Goal: Information Seeking & Learning: Learn about a topic

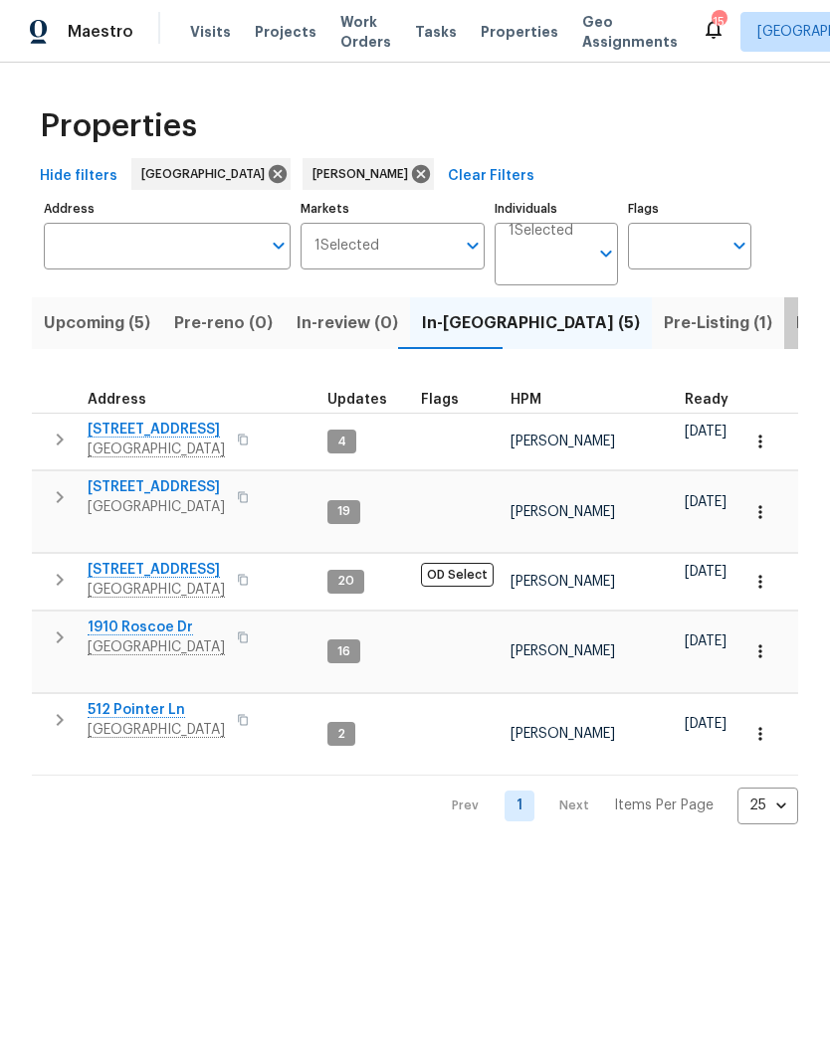
click at [784, 338] on button "Listed (25)" at bounding box center [838, 323] width 108 height 52
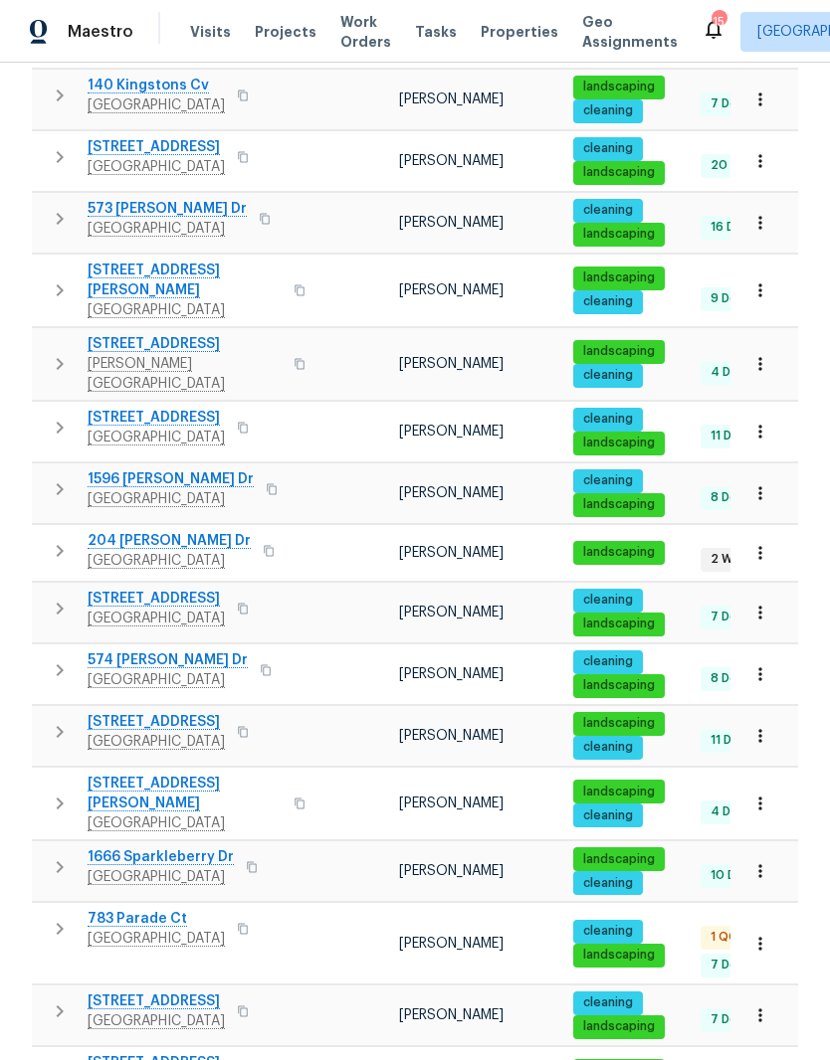
scroll to position [854, 0]
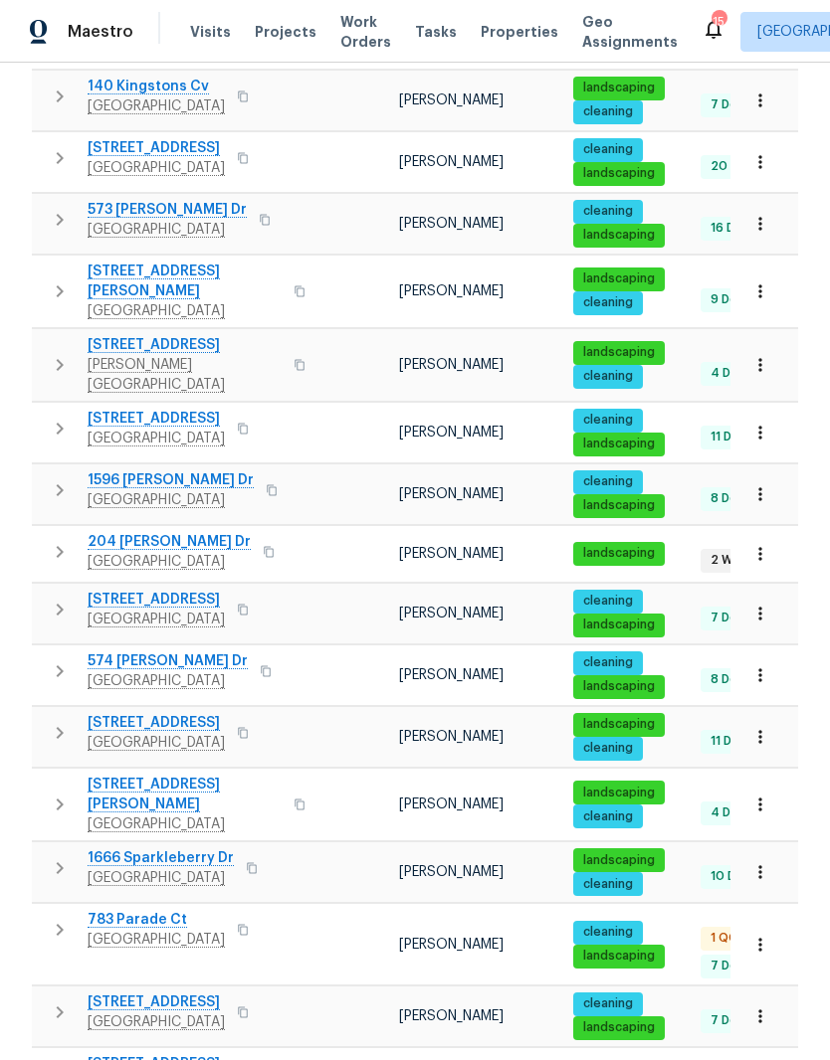
click at [166, 532] on span "204 [PERSON_NAME] Dr" at bounding box center [169, 542] width 163 height 20
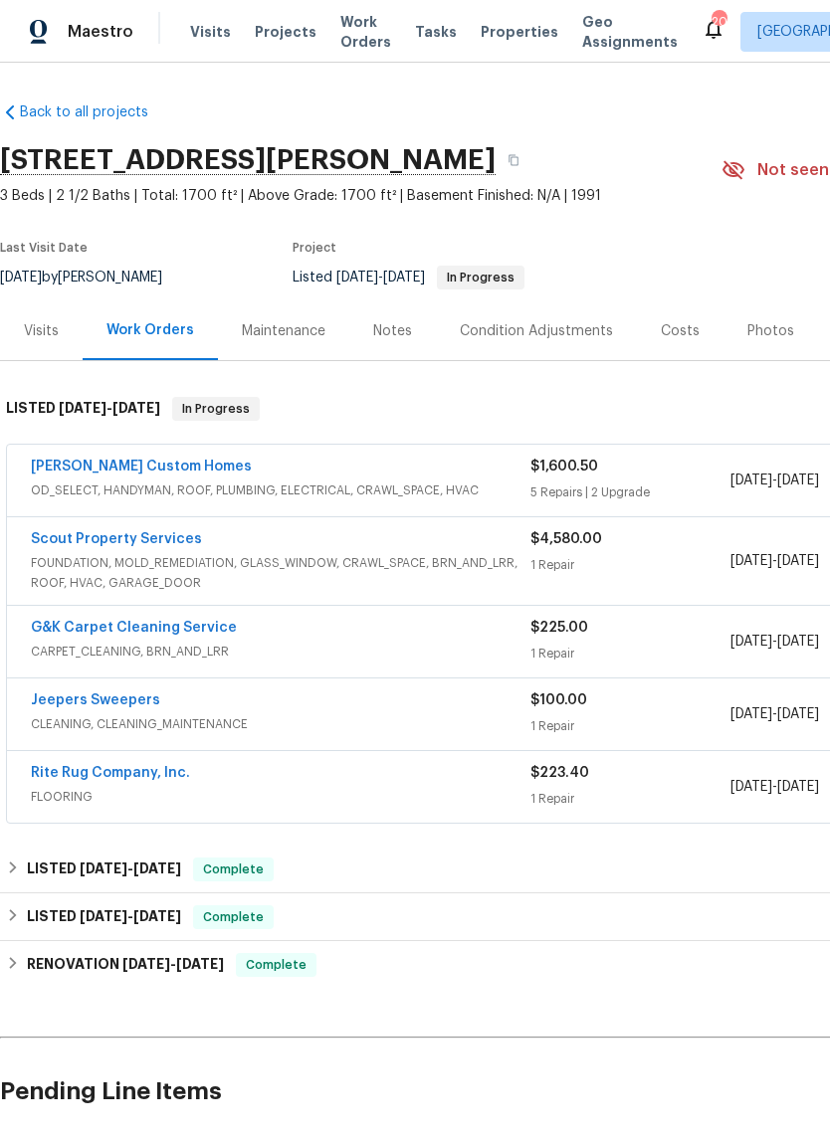
click at [157, 472] on link "Rappa Custom Homes" at bounding box center [141, 467] width 221 height 14
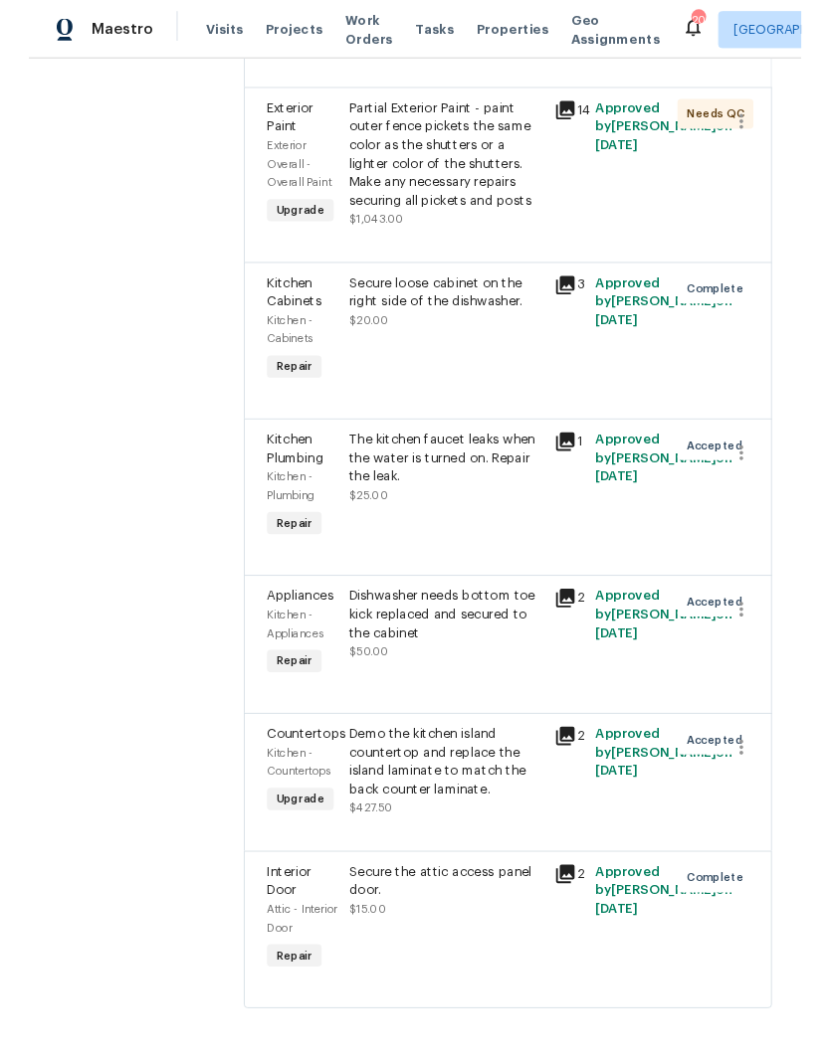
scroll to position [478, 0]
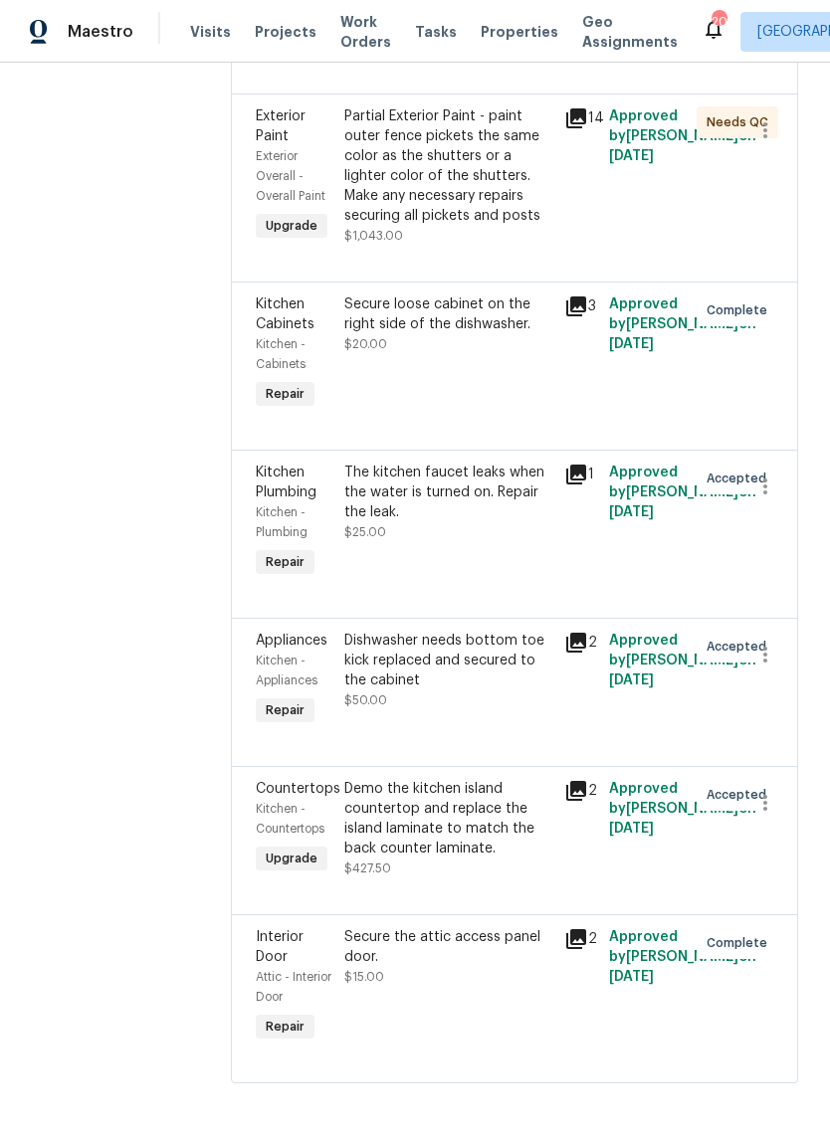
click at [536, 826] on div "Demo the kitchen island countertop and replace the island laminate to match the…" at bounding box center [448, 819] width 209 height 80
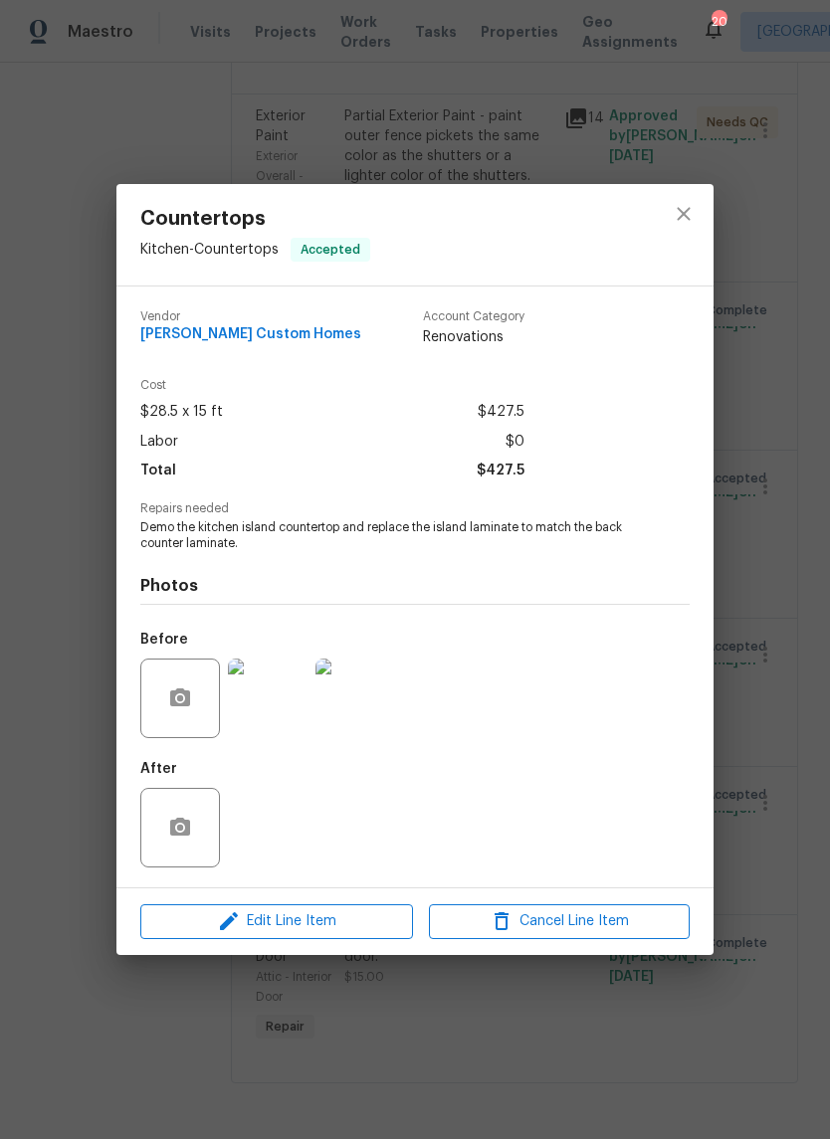
click at [276, 709] on img at bounding box center [268, 698] width 80 height 80
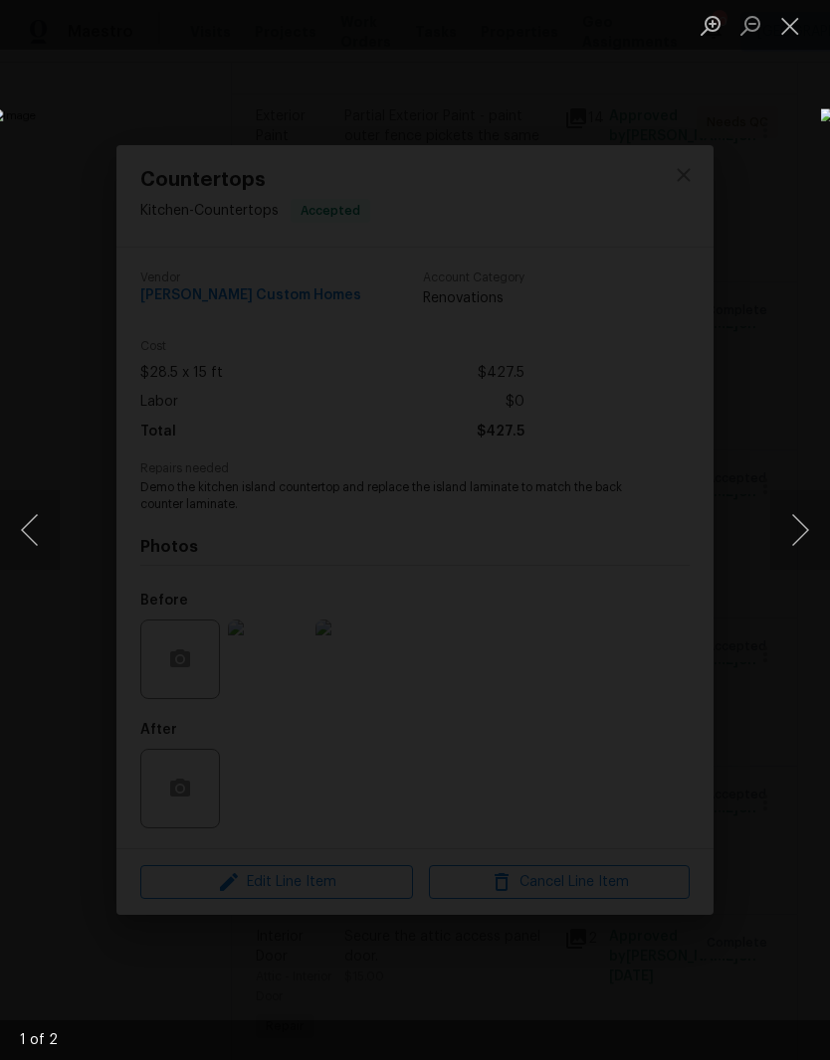
click at [797, 32] on button "Close lightbox" at bounding box center [790, 25] width 40 height 35
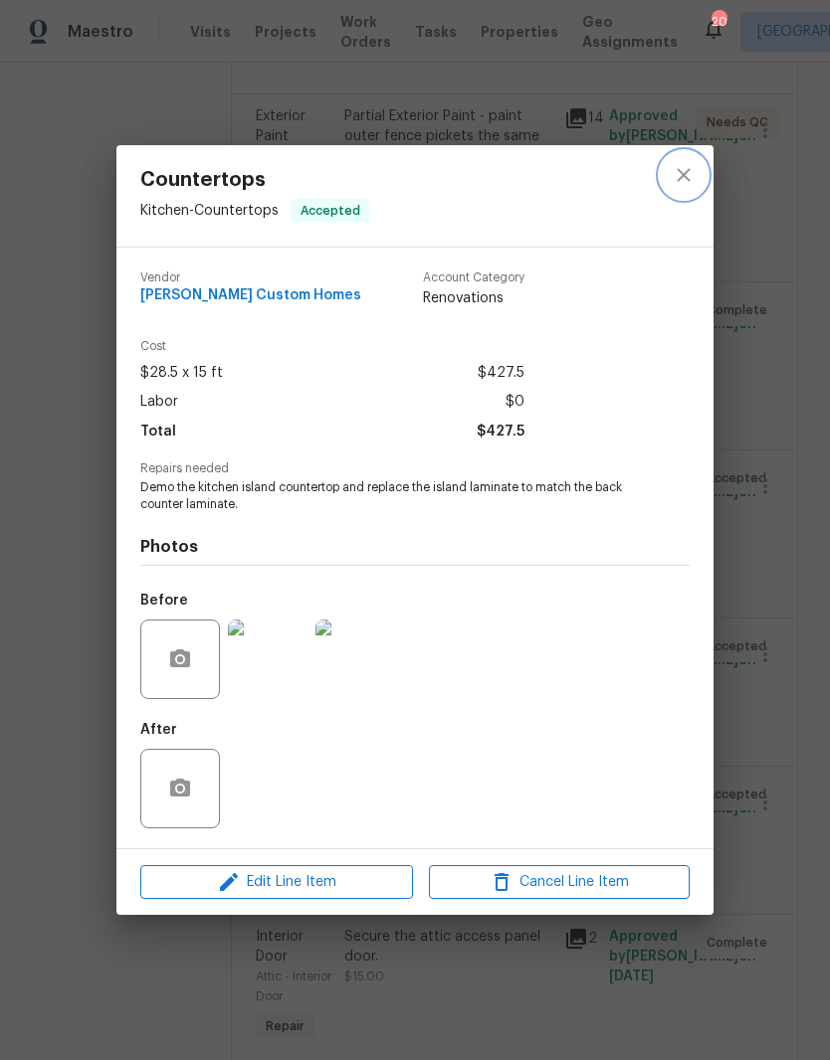
click at [686, 179] on icon "close" at bounding box center [683, 175] width 24 height 24
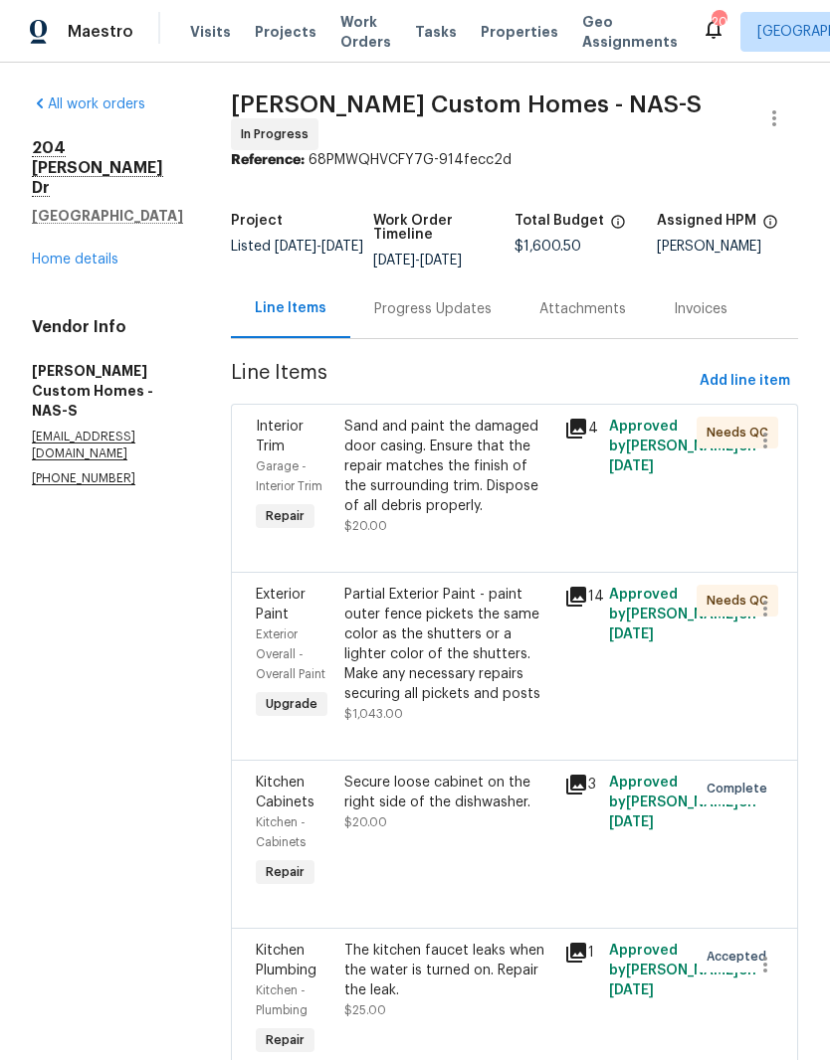
scroll to position [0, 0]
